Goal: Task Accomplishment & Management: Manage account settings

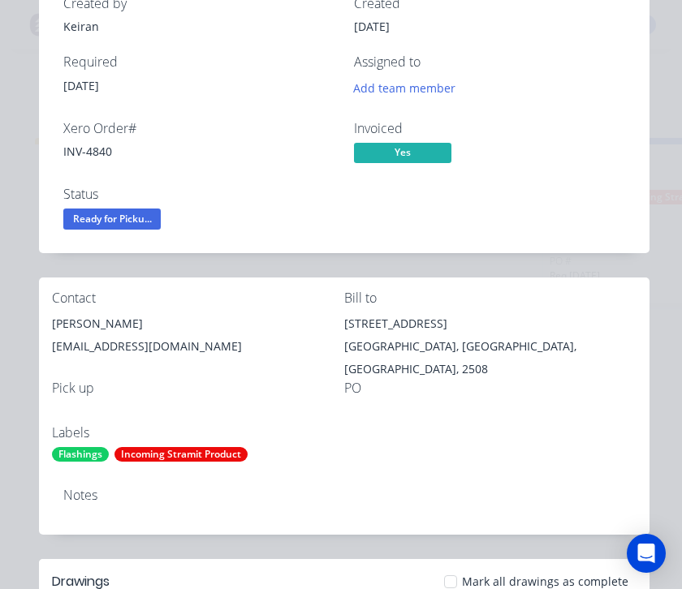
scroll to position [125, 0]
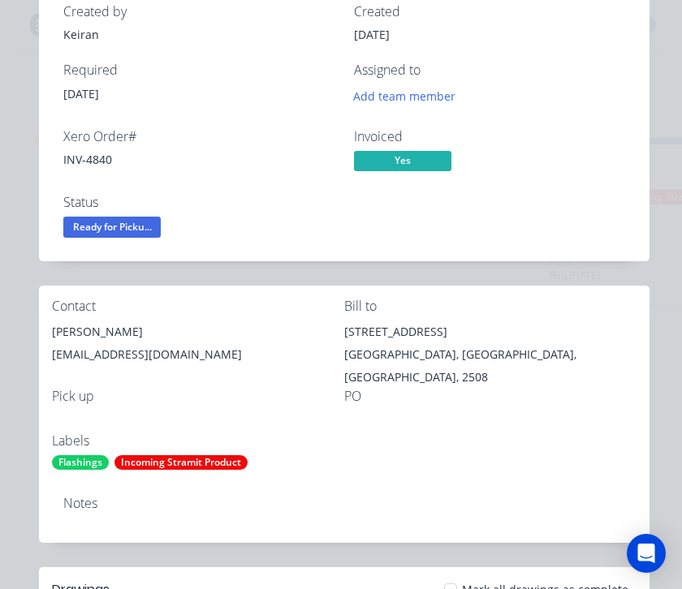
click at [130, 229] on span "Ready for Picku..." at bounding box center [111, 227] width 97 height 20
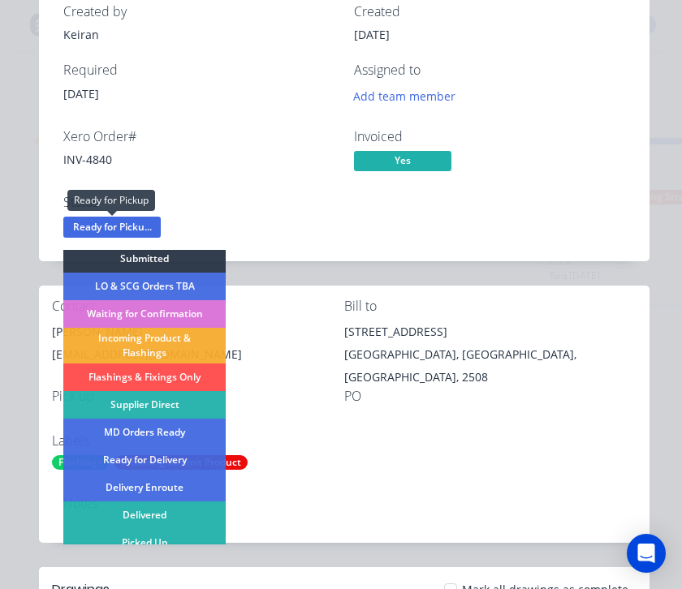
scroll to position [32, 0]
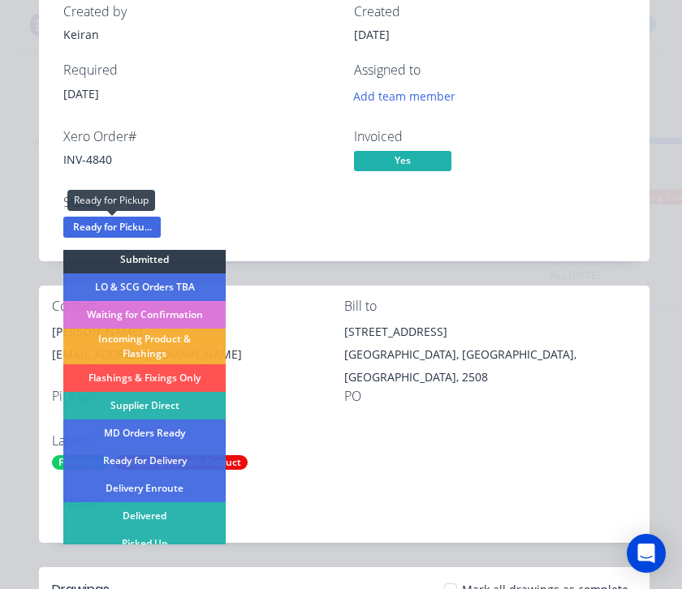
click at [160, 549] on div "Picked Up" at bounding box center [144, 544] width 162 height 28
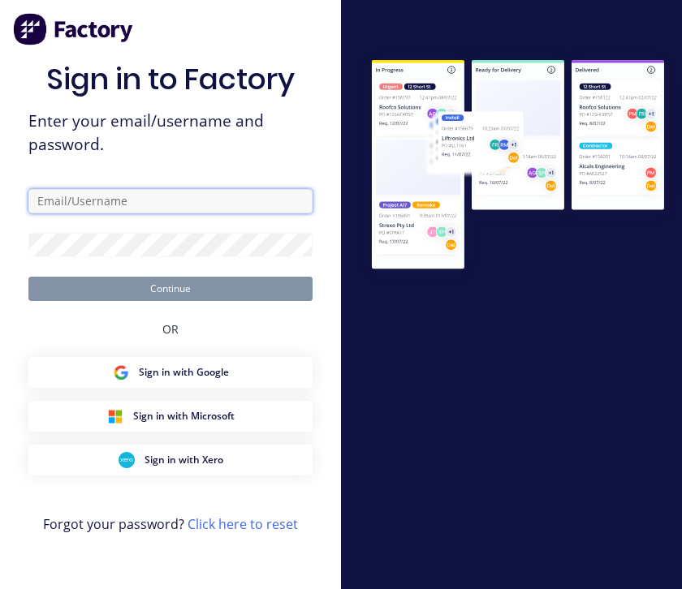
click at [179, 213] on input "text" at bounding box center [170, 201] width 284 height 24
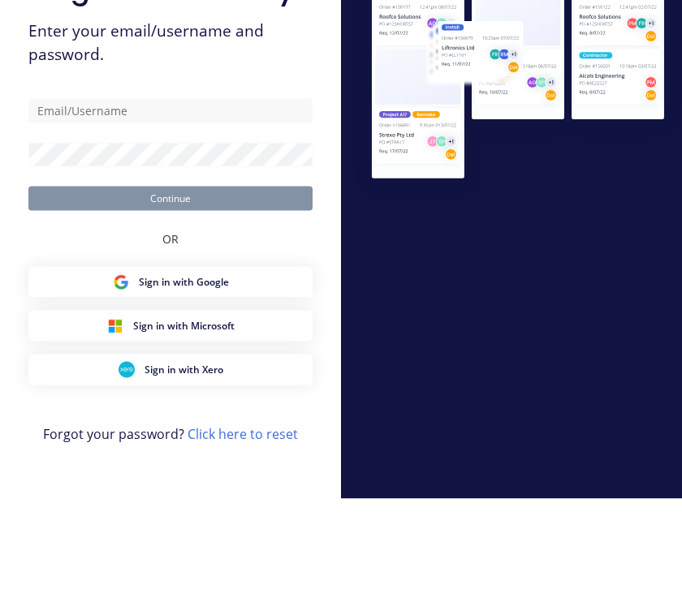
scroll to position [8, 0]
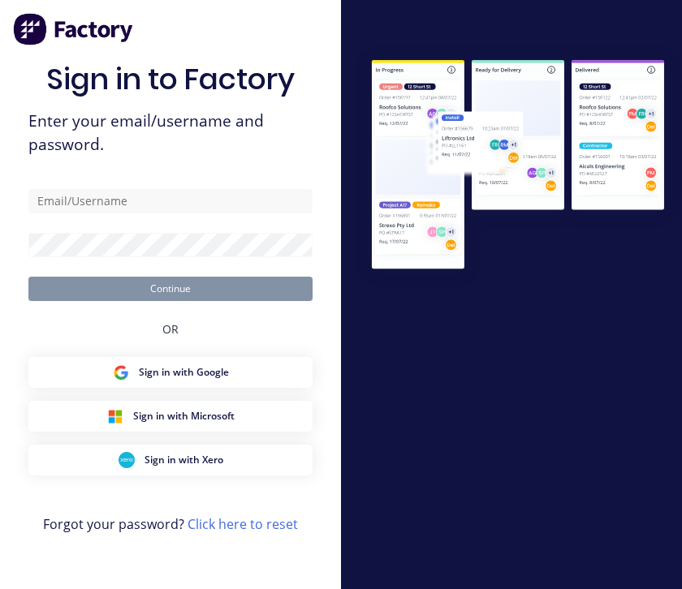
click at [262, 377] on button "Sign in with Google" at bounding box center [170, 372] width 284 height 31
click at [212, 421] on span "Sign in with Microsoft" at bounding box center [183, 416] width 101 height 15
click at [216, 468] on span "Sign in with Xero" at bounding box center [183, 460] width 79 height 15
click at [188, 468] on span "Sign in with Xero" at bounding box center [183, 460] width 79 height 15
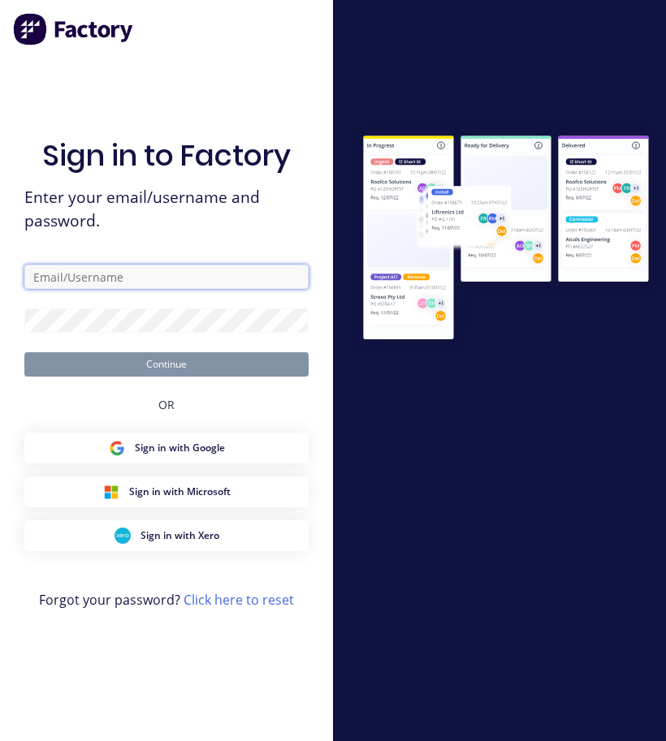
click at [97, 282] on input "text" at bounding box center [166, 277] width 284 height 24
click at [67, 285] on input "text" at bounding box center [166, 277] width 284 height 24
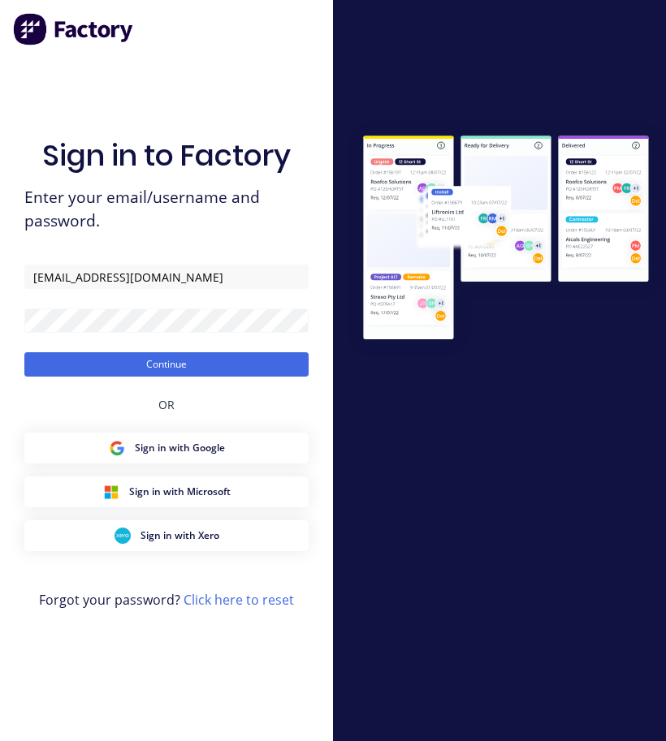
click at [69, 377] on button "Continue" at bounding box center [166, 364] width 284 height 24
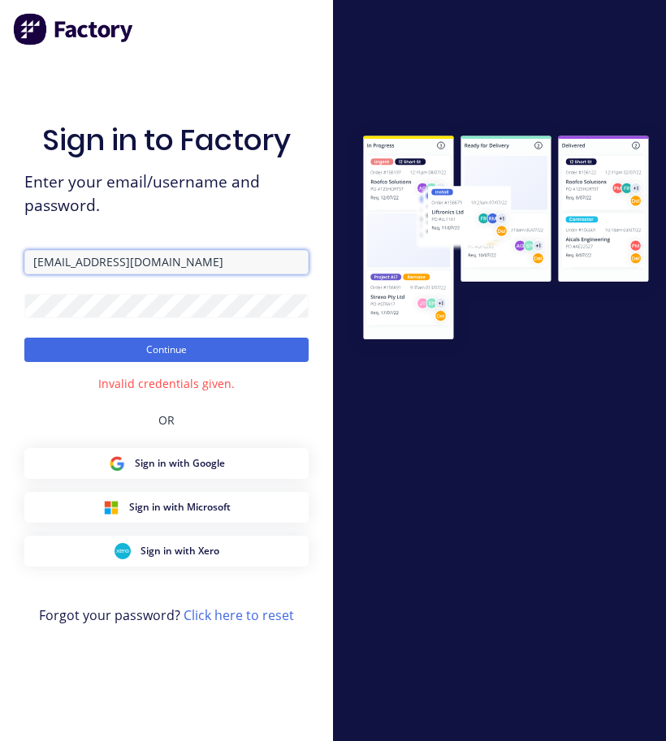
click at [29, 258] on input "Supply@metaldeck.com.au" at bounding box center [166, 262] width 284 height 24
click at [37, 274] on input "Supply@metaldeck.com.au" at bounding box center [166, 262] width 284 height 24
click at [45, 272] on input "Supply@metaldeck.com.au" at bounding box center [166, 262] width 284 height 24
click at [37, 274] on input "Supply@metaldeck.com.au" at bounding box center [166, 262] width 284 height 24
click at [39, 271] on input "Supply@metaldeck.com.au" at bounding box center [166, 262] width 284 height 24
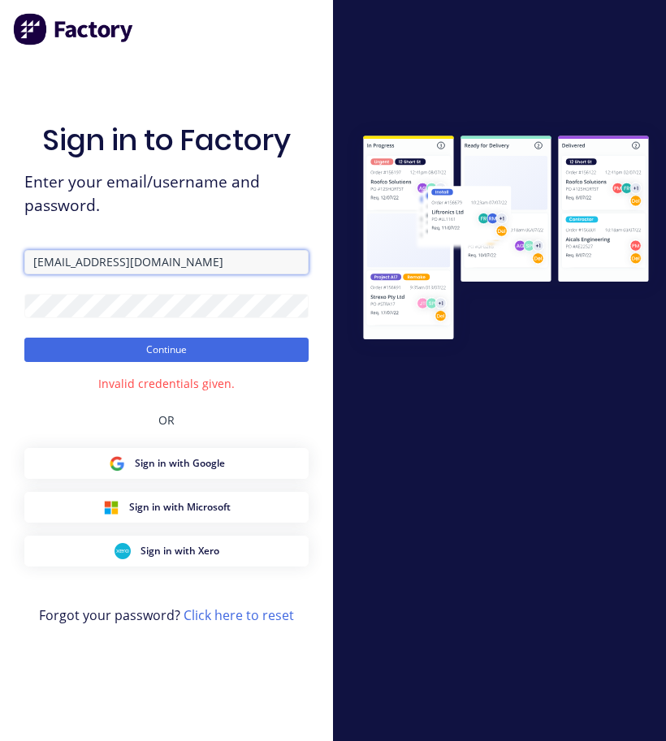
type input "supply@metaldeck.com.au"
click at [47, 360] on button "Continue" at bounding box center [166, 350] width 284 height 24
click at [54, 352] on button "Continue" at bounding box center [166, 350] width 284 height 24
click at [50, 356] on button "Continue" at bounding box center [166, 350] width 284 height 24
click at [590, 530] on div at bounding box center [499, 371] width 333 height 502
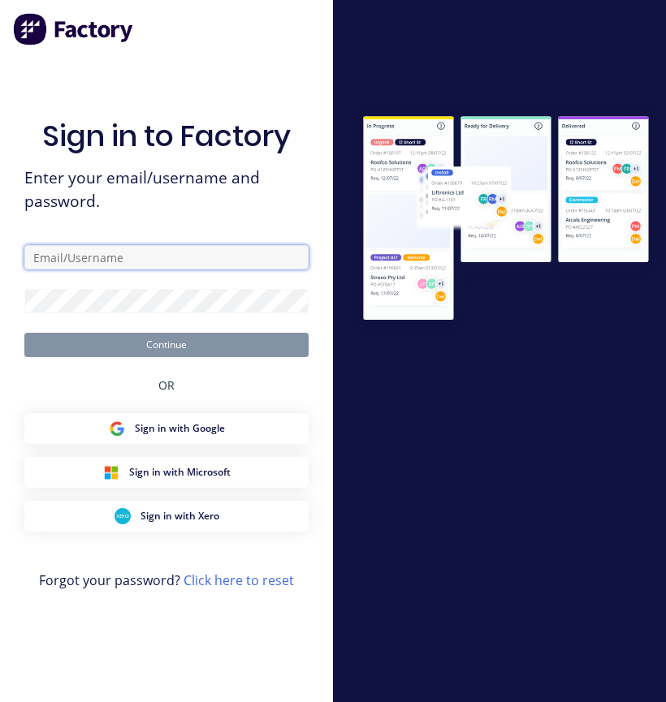
click at [196, 270] on input "text" at bounding box center [166, 257] width 284 height 24
click at [218, 270] on input "text" at bounding box center [166, 257] width 284 height 24
click at [201, 270] on input "text" at bounding box center [166, 257] width 284 height 24
type input "S"
type input "supply@metaldeck.com.au"
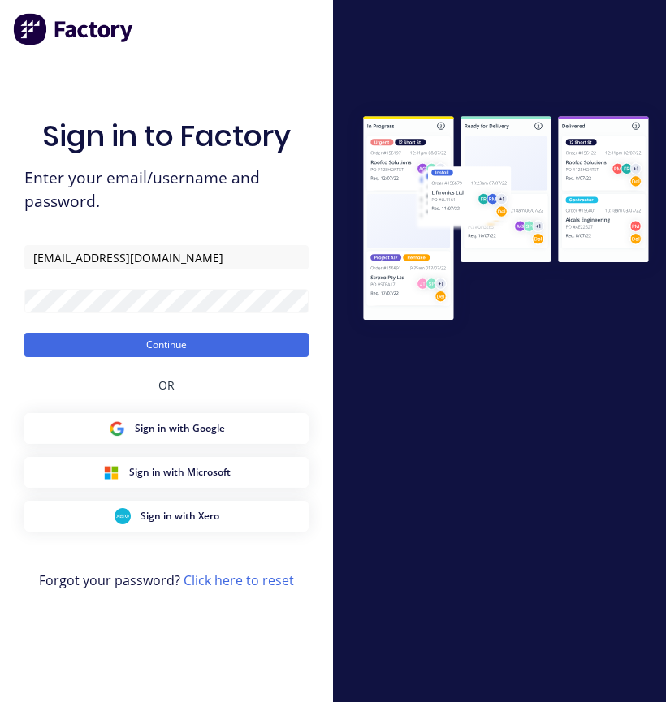
click at [54, 357] on button "Continue" at bounding box center [166, 345] width 284 height 24
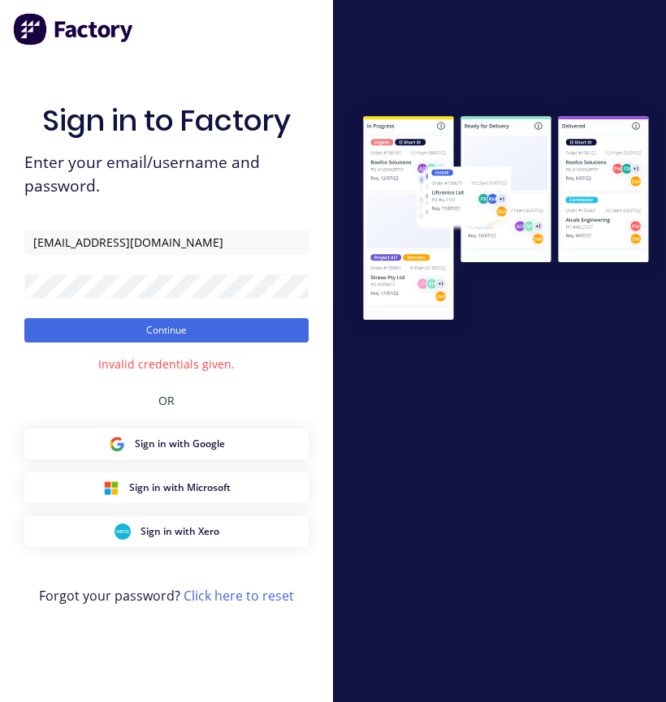
click at [58, 343] on button "Continue" at bounding box center [166, 330] width 284 height 24
click at [220, 605] on link "Click here to reset" at bounding box center [238, 596] width 110 height 18
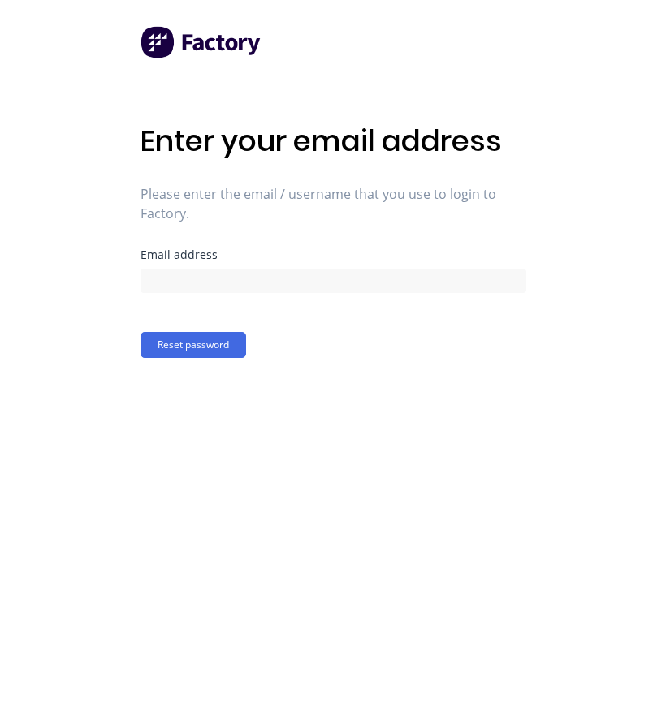
click at [385, 261] on div "Email address" at bounding box center [333, 271] width 386 height 44
click at [377, 291] on input at bounding box center [333, 281] width 386 height 24
type input "S"
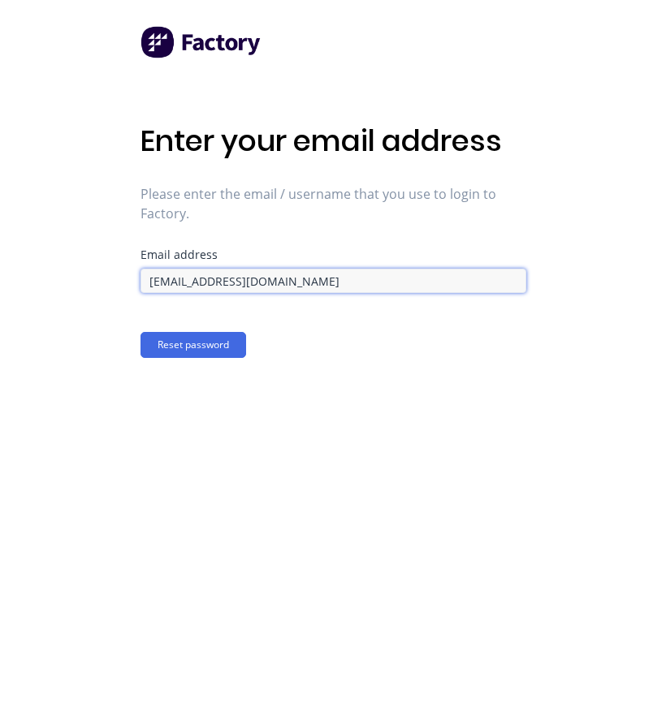
type input "supply@metaldeck.com.au"
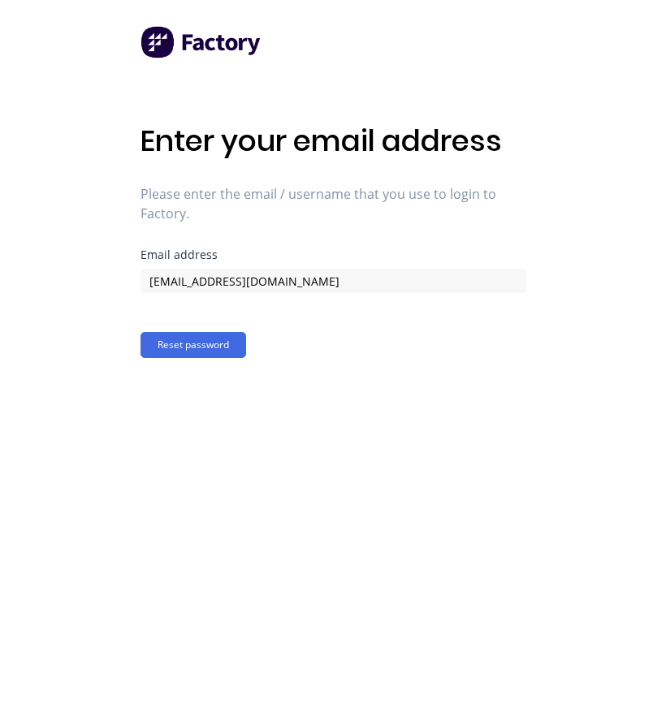
click at [213, 353] on button "Reset password" at bounding box center [193, 345] width 106 height 26
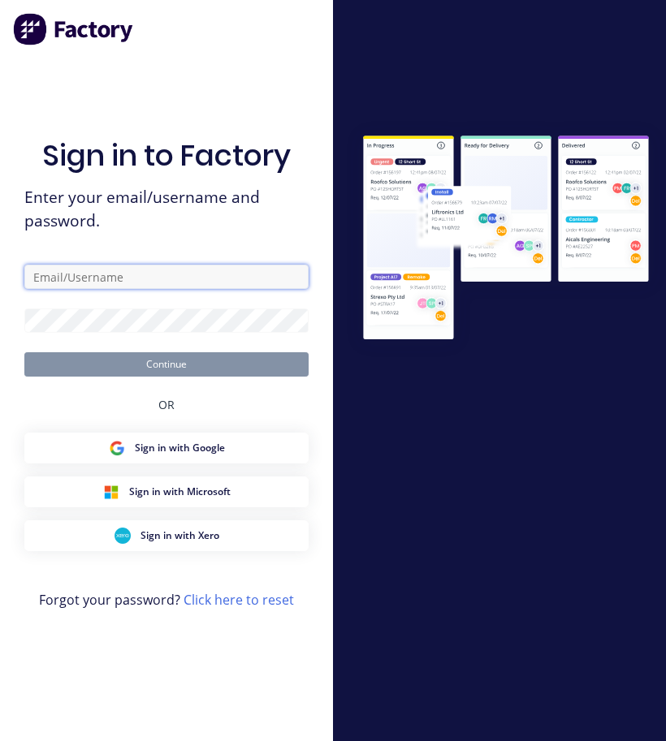
click at [179, 289] on input "text" at bounding box center [166, 277] width 284 height 24
type input "S"
type input "supply@metaldeck.com.au"
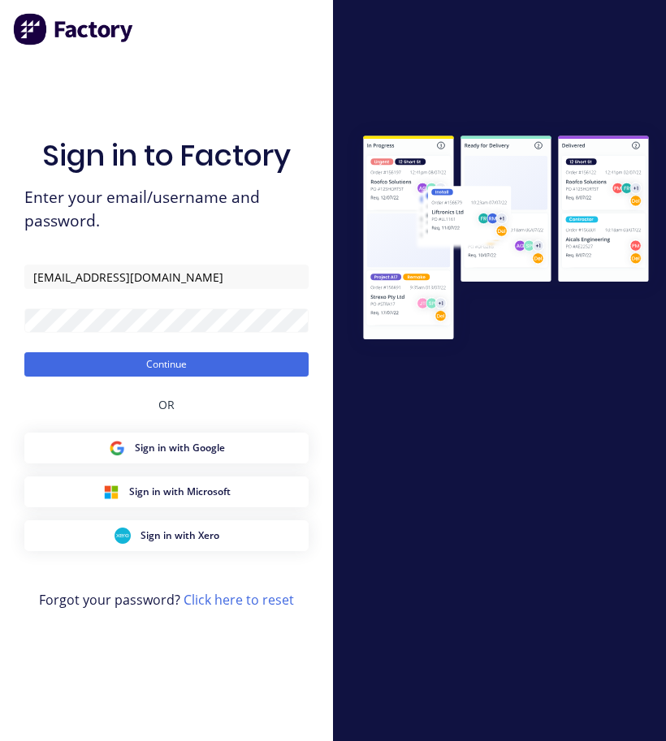
click at [48, 372] on button "Continue" at bounding box center [166, 364] width 284 height 24
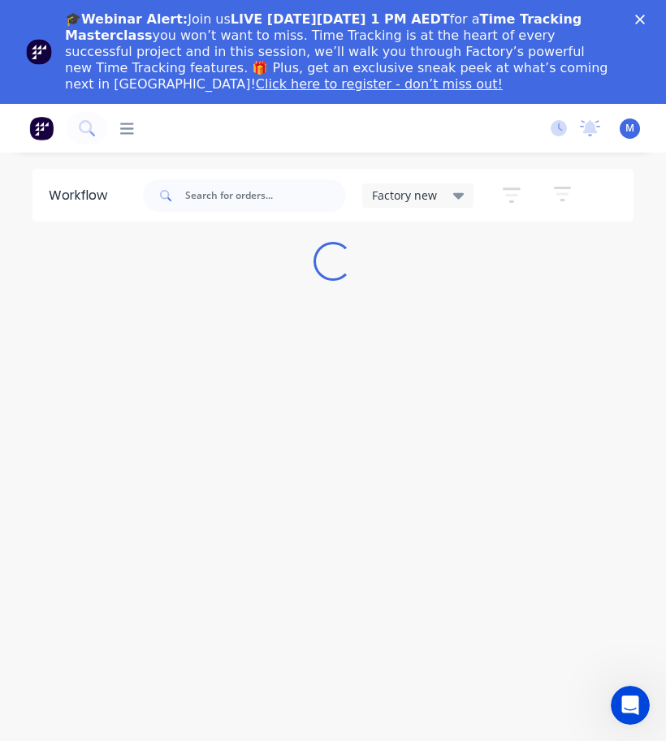
click at [645, 17] on div "Close" at bounding box center [643, 20] width 16 height 10
